Goal: Information Seeking & Learning: Learn about a topic

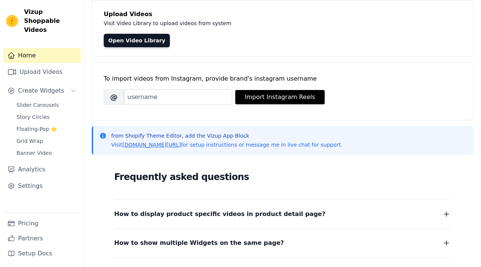
scroll to position [45, 0]
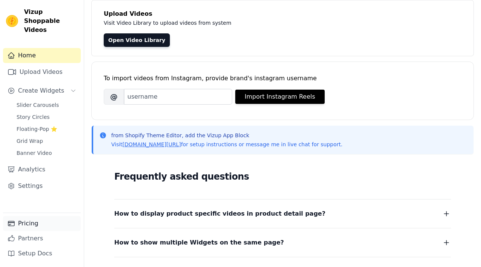
click at [36, 222] on link "Pricing" at bounding box center [42, 223] width 78 height 15
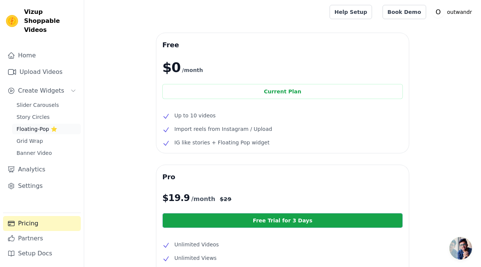
click at [41, 125] on span "Floating-Pop ⭐" at bounding box center [37, 129] width 41 height 8
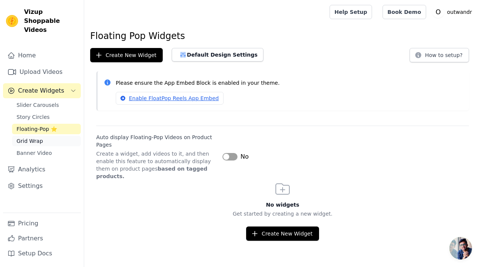
click at [46, 136] on link "Grid Wrap" at bounding box center [46, 141] width 69 height 11
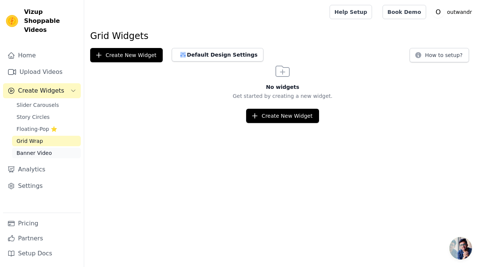
click at [47, 149] on span "Banner Video" at bounding box center [34, 153] width 35 height 8
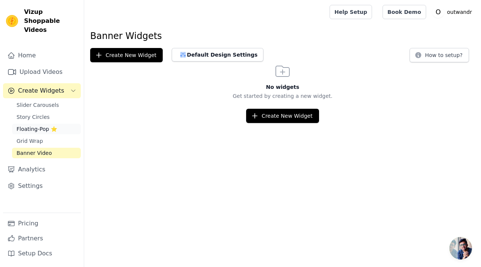
click at [45, 125] on span "Floating-Pop ⭐" at bounding box center [37, 129] width 41 height 8
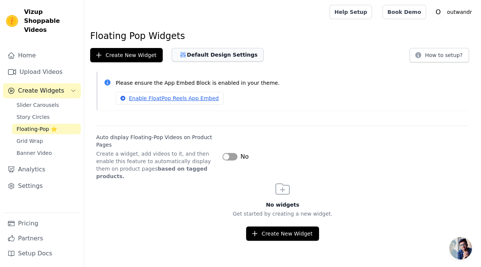
click at [226, 53] on button "Default Design Settings" at bounding box center [218, 55] width 92 height 14
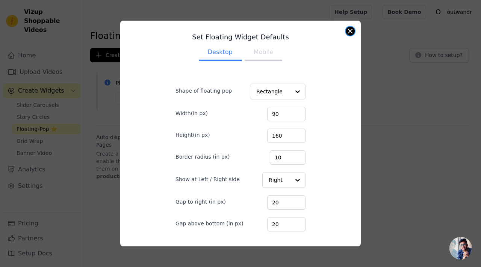
click at [348, 29] on button "Close modal" at bounding box center [350, 31] width 9 height 9
